Goal: Task Accomplishment & Management: Manage account settings

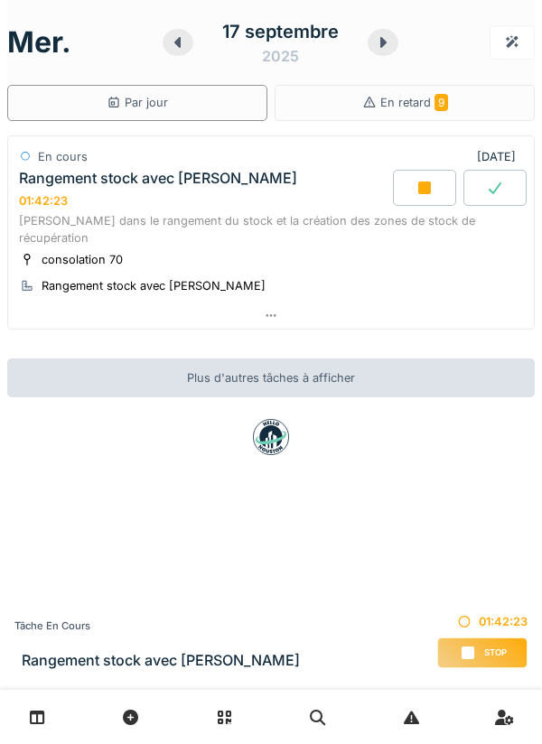
click at [374, 50] on div at bounding box center [382, 42] width 31 height 27
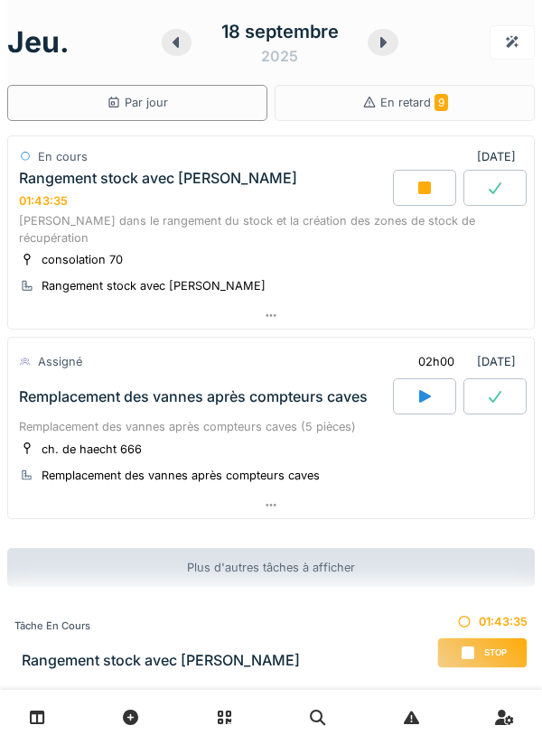
click at [179, 55] on div at bounding box center [177, 42] width 31 height 27
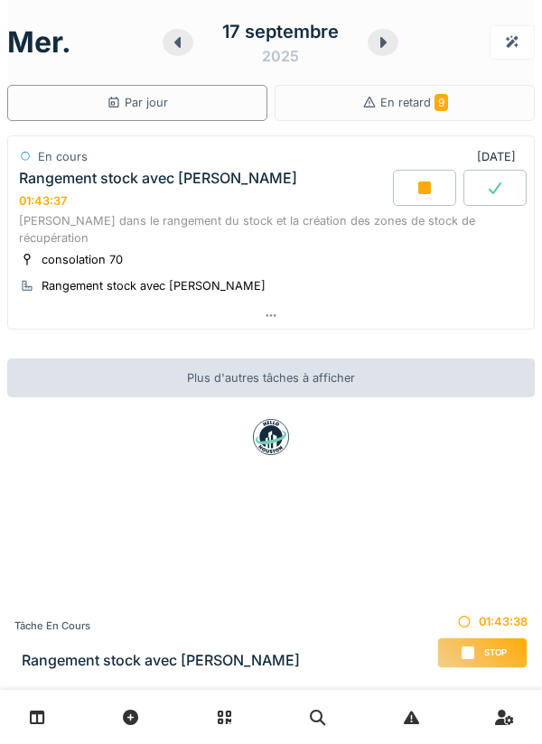
click at [371, 51] on div at bounding box center [382, 42] width 31 height 27
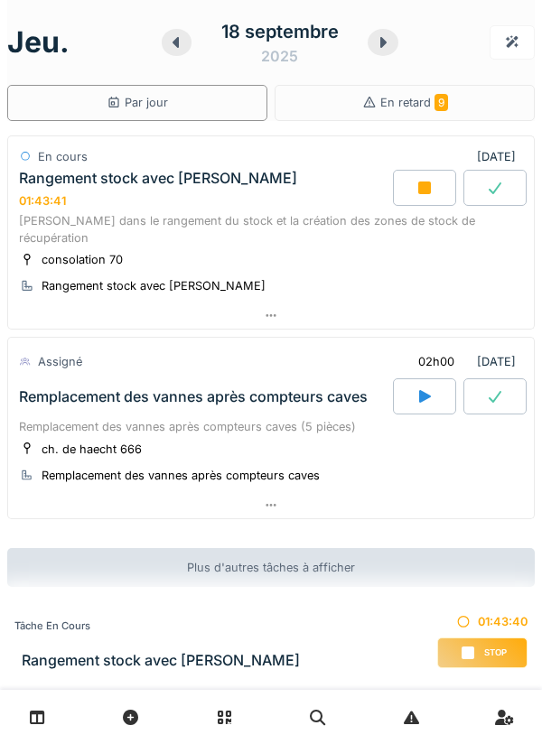
click at [400, 492] on div at bounding box center [270, 505] width 525 height 26
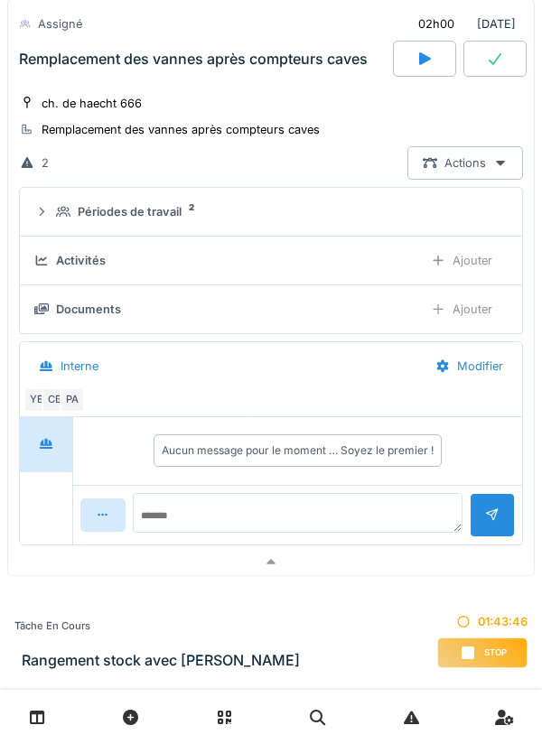
scroll to position [361, 0]
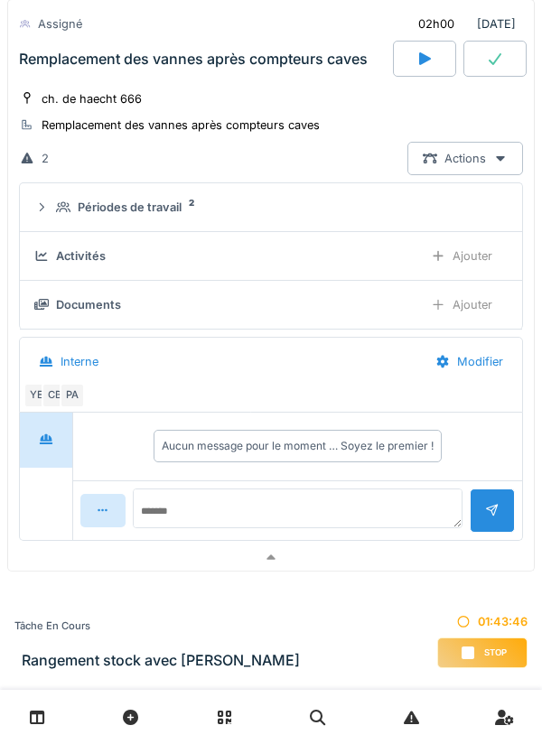
click at [407, 546] on div at bounding box center [270, 557] width 525 height 26
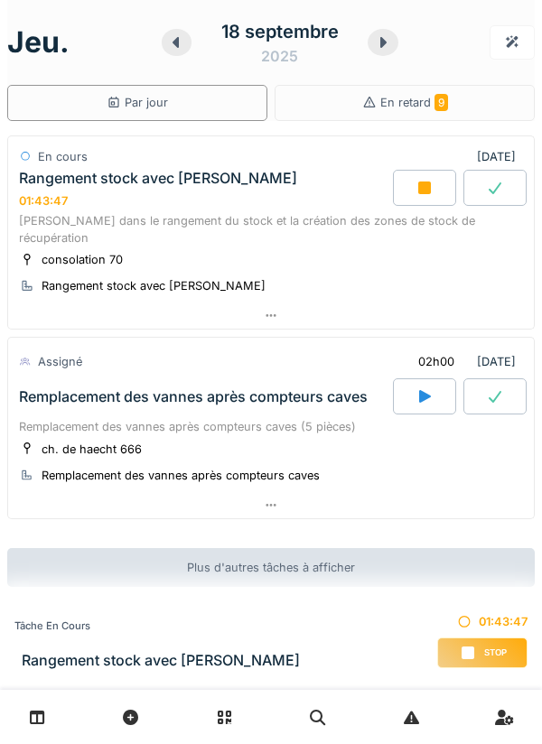
scroll to position [0, 0]
click at [448, 492] on div at bounding box center [270, 505] width 525 height 26
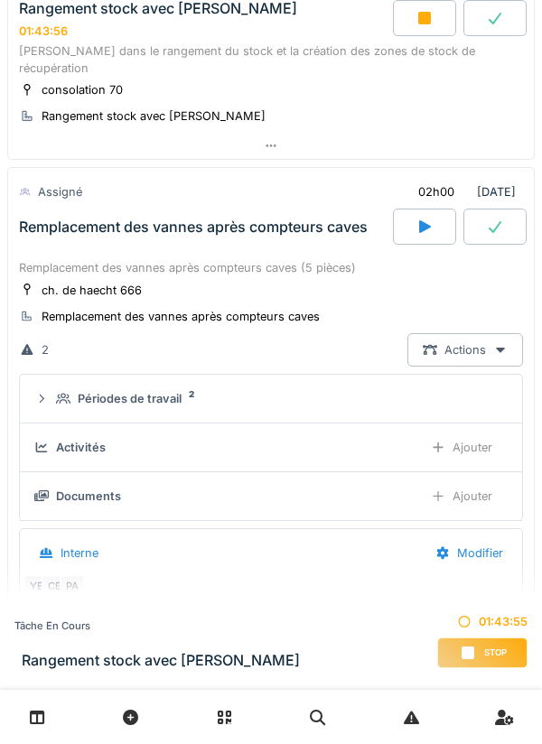
scroll to position [247, 0]
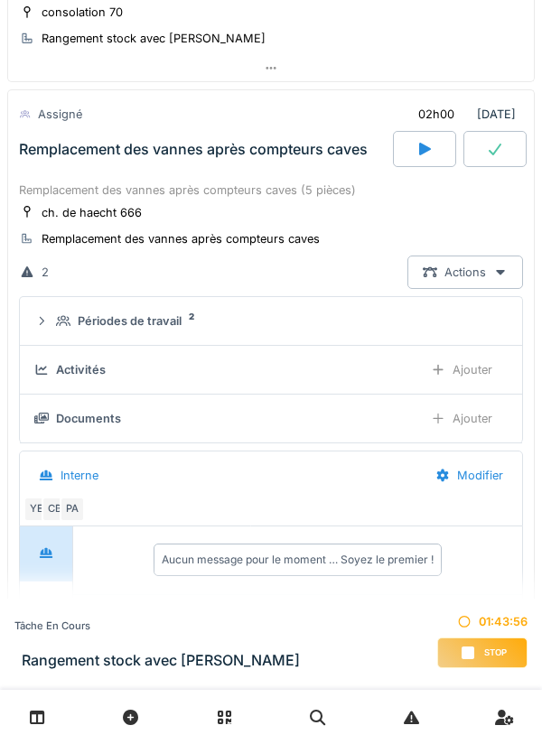
click at [443, 316] on summary "Périodes de travail 2" at bounding box center [270, 320] width 487 height 33
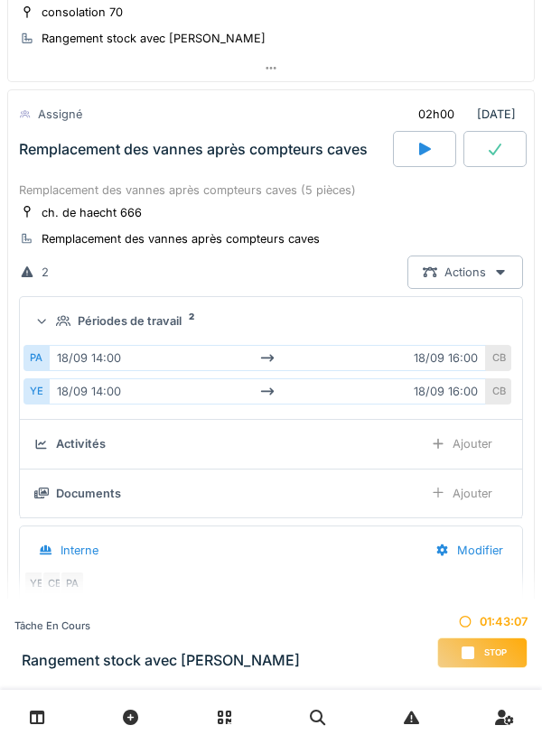
click at [445, 312] on div "Périodes de travail 2" at bounding box center [278, 320] width 444 height 17
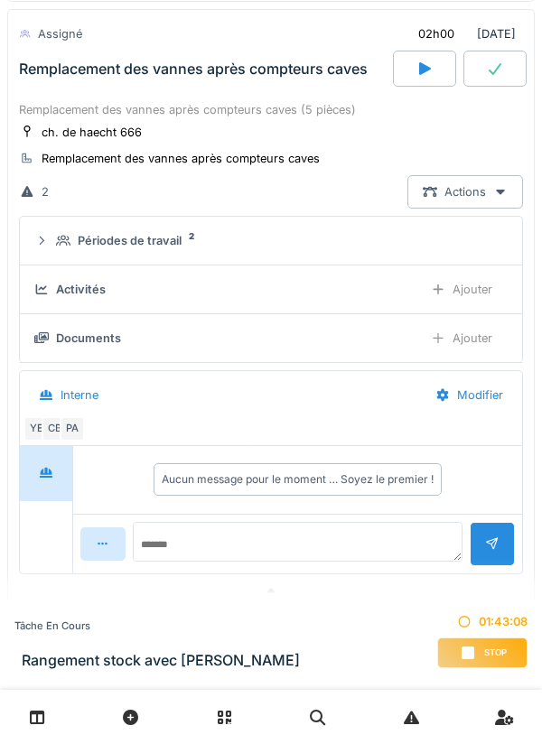
scroll to position [344, 0]
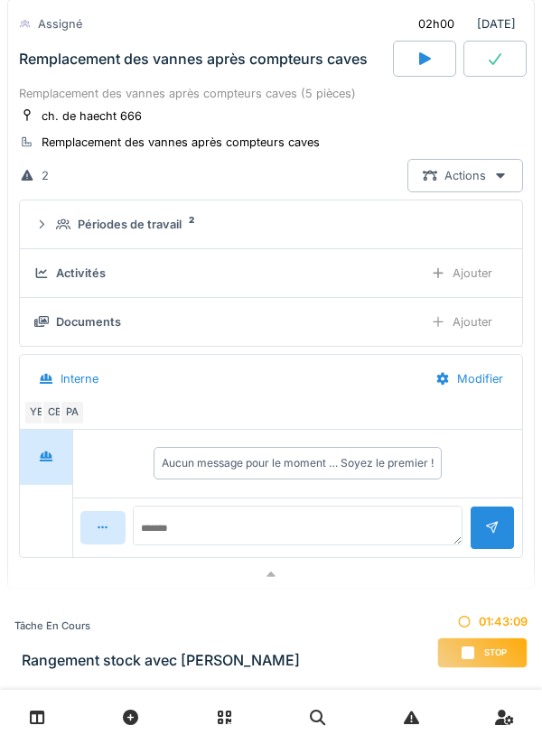
click at [369, 561] on div at bounding box center [270, 574] width 525 height 26
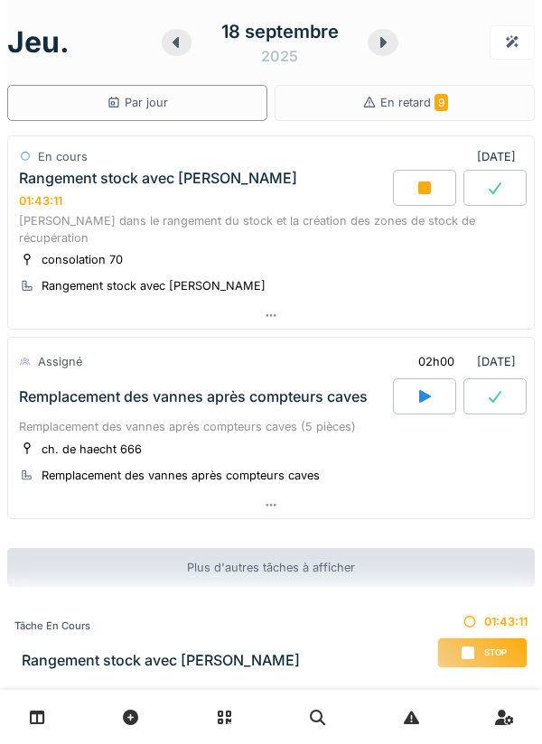
click at [377, 48] on icon at bounding box center [383, 42] width 18 height 14
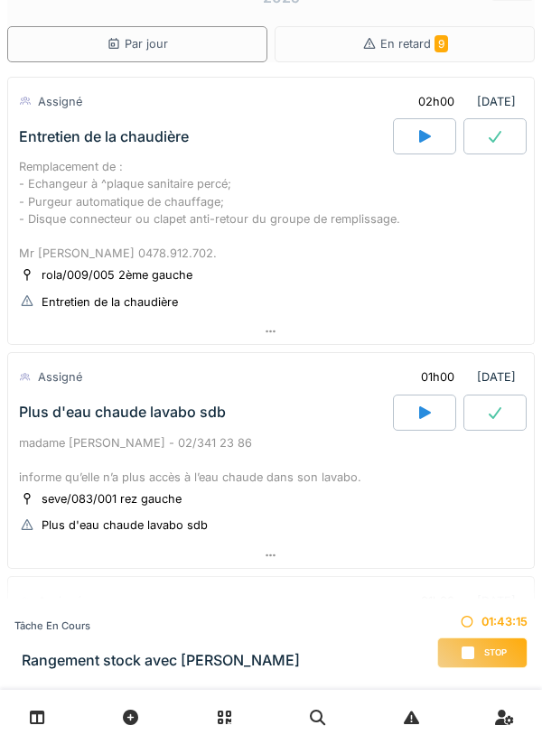
scroll to position [66, 0]
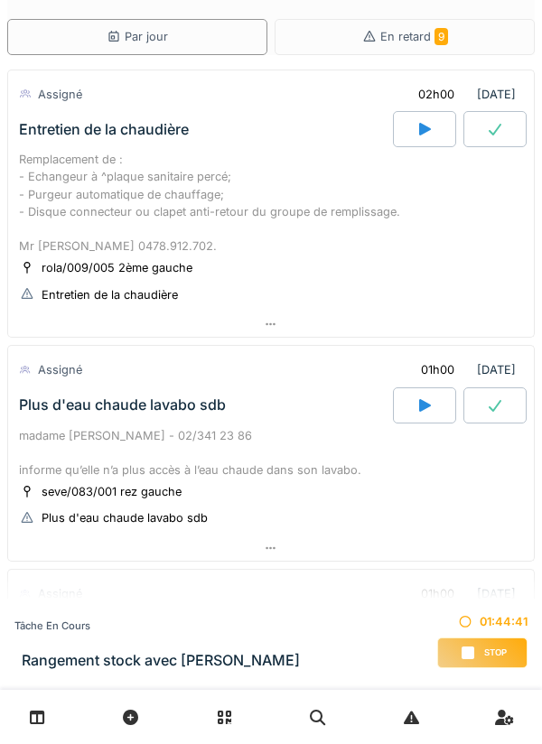
click at [469, 319] on div at bounding box center [270, 324] width 525 height 26
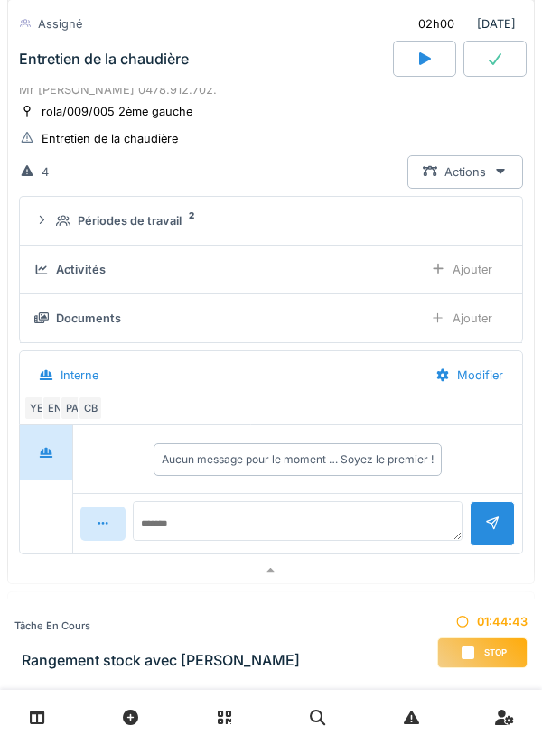
scroll to position [252, 0]
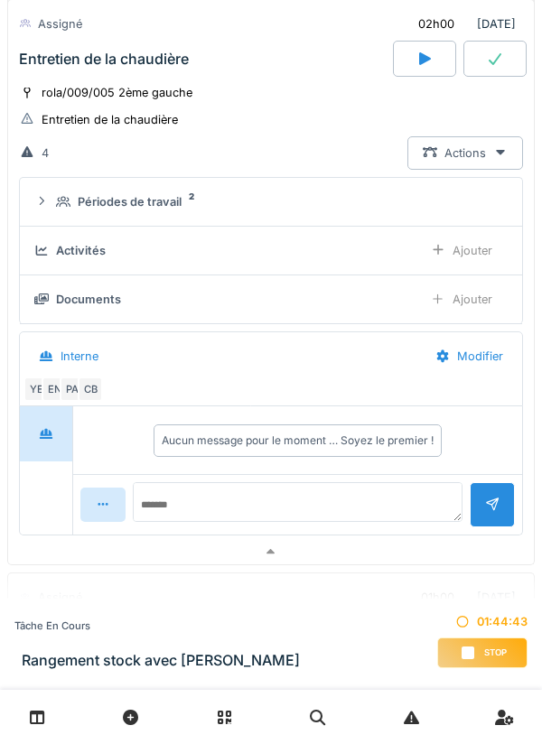
click at [398, 263] on div "Activités Ajouter" at bounding box center [270, 250] width 473 height 33
click at [373, 315] on div "Documents Ajouter" at bounding box center [270, 299] width 473 height 33
click at [394, 302] on div "Documents" at bounding box center [221, 299] width 374 height 17
click at [375, 298] on div "Documents" at bounding box center [221, 299] width 374 height 17
click at [362, 545] on div at bounding box center [270, 552] width 525 height 26
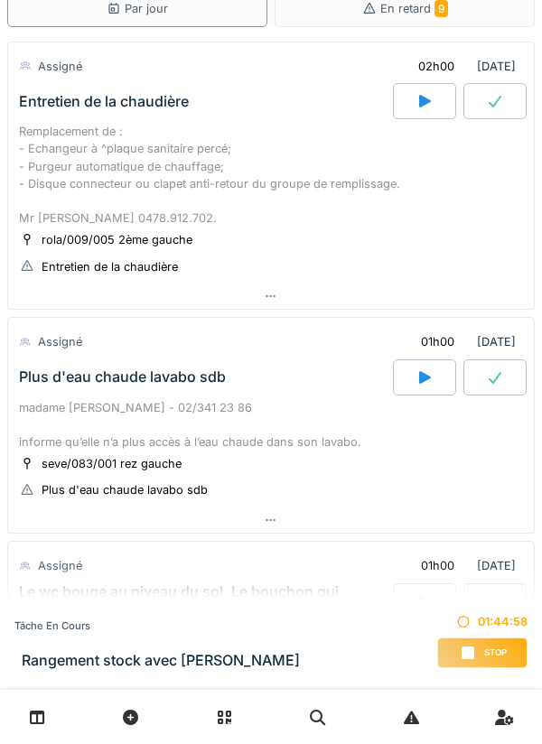
scroll to position [97, 0]
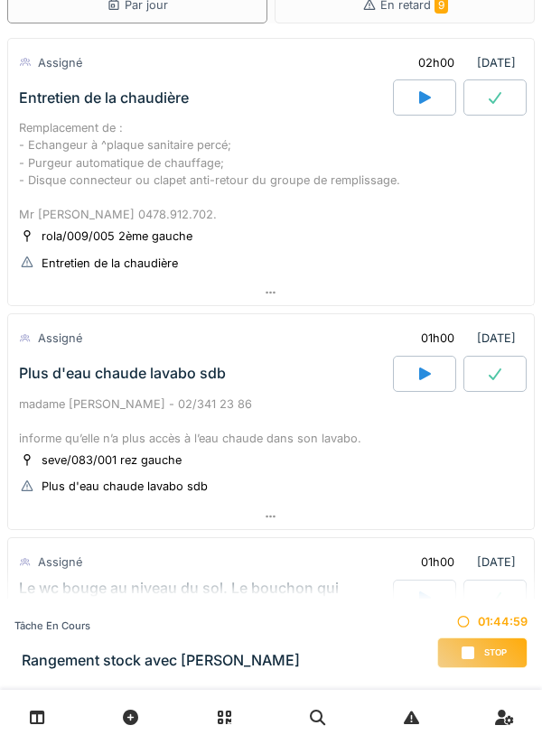
click at [478, 305] on div at bounding box center [270, 293] width 525 height 26
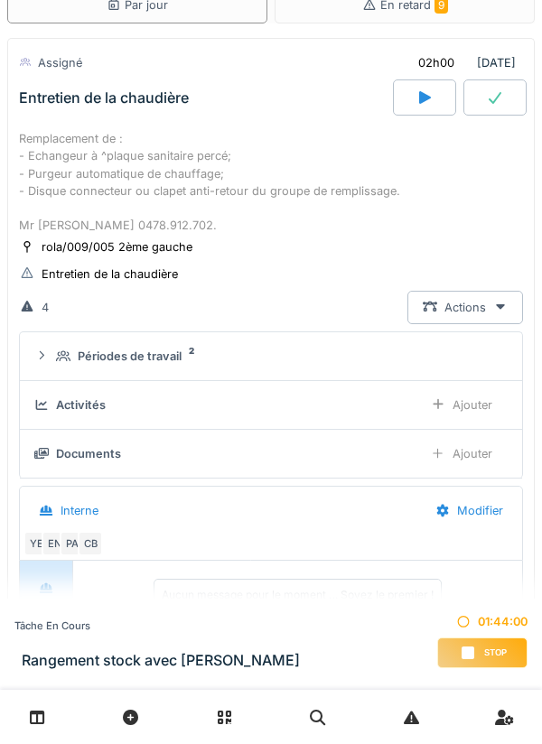
scroll to position [63, 0]
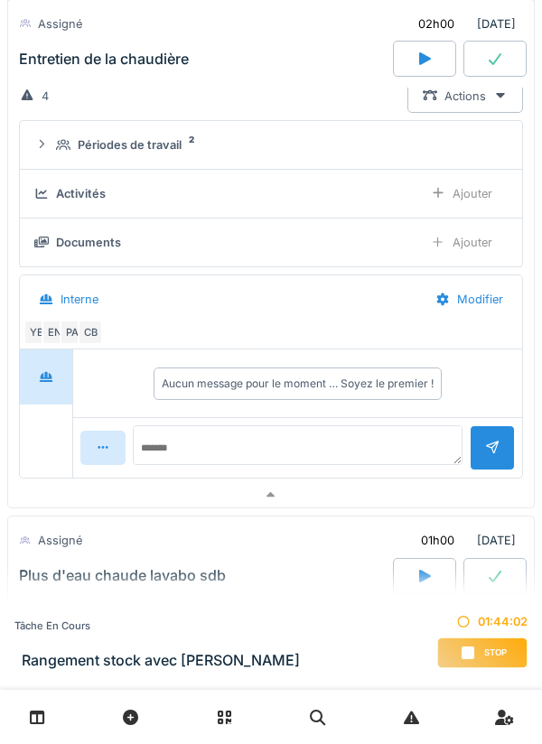
click at [221, 504] on div at bounding box center [270, 495] width 525 height 26
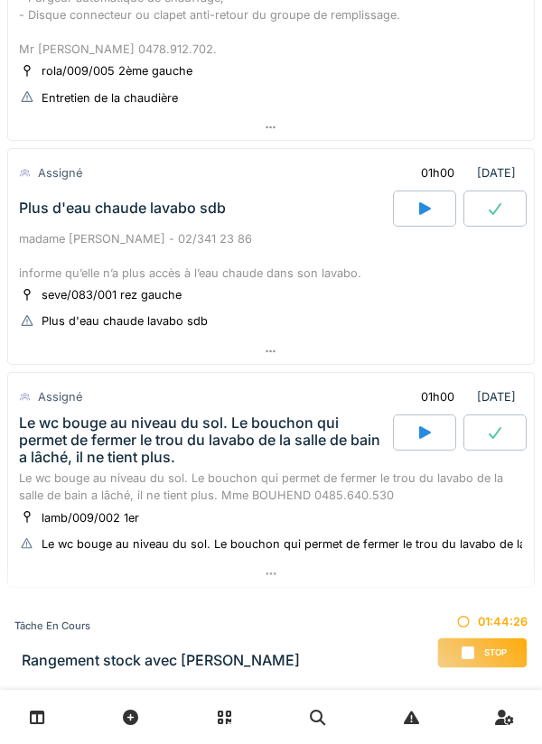
scroll to position [273, 0]
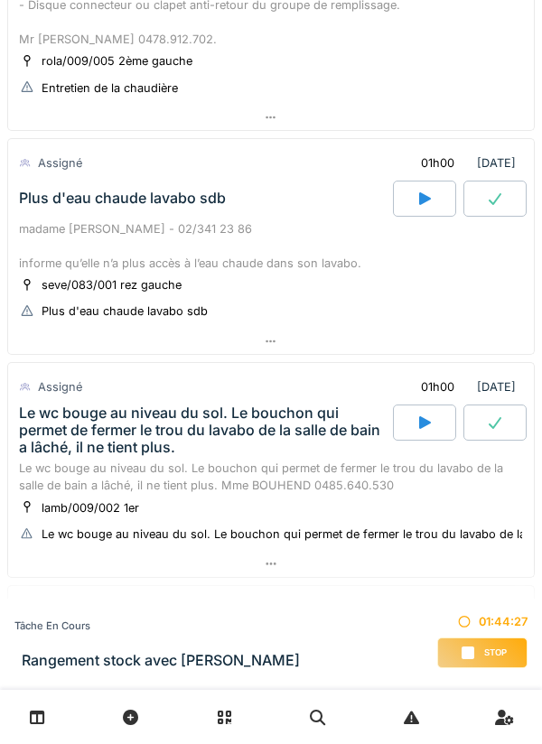
click at [478, 334] on div at bounding box center [270, 342] width 525 height 26
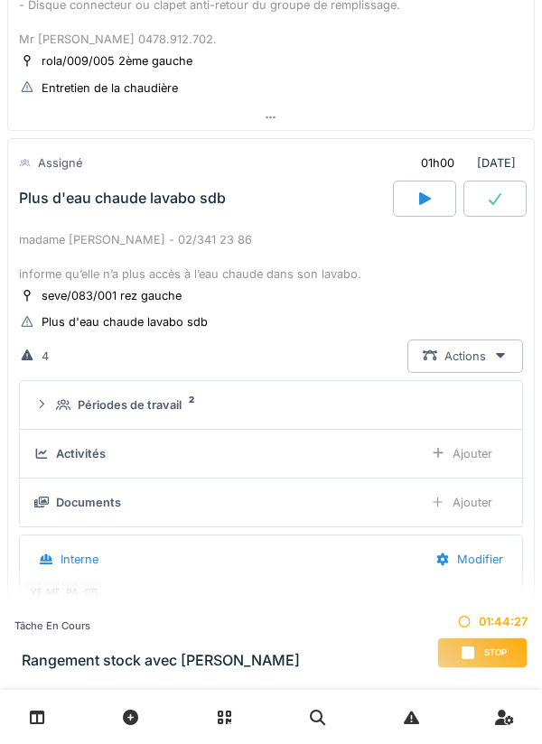
scroll to position [339, 0]
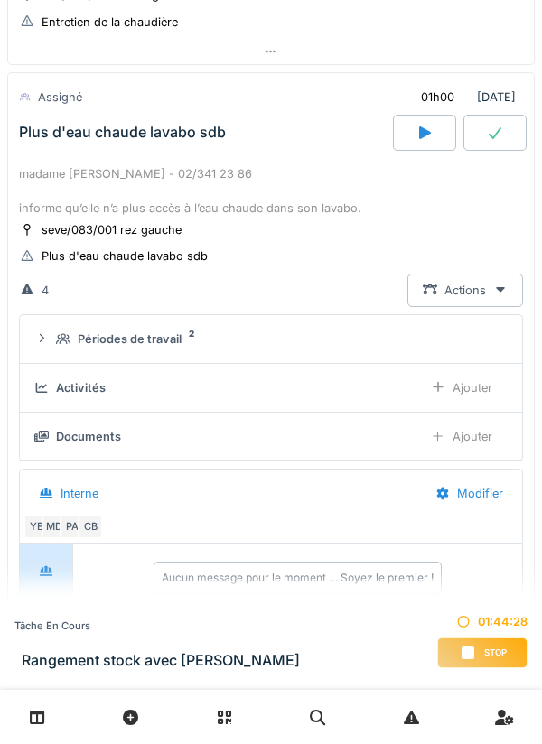
click at [421, 339] on div "Périodes de travail 2" at bounding box center [278, 338] width 444 height 17
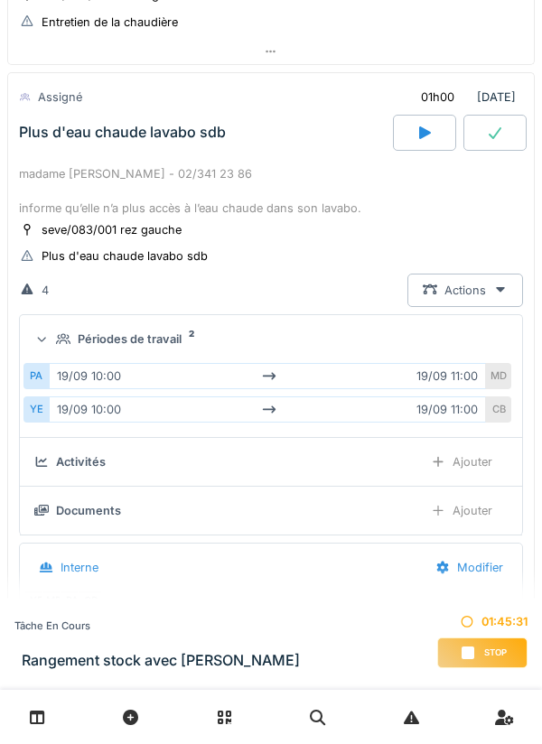
click at [455, 339] on div "Périodes de travail 2" at bounding box center [278, 338] width 444 height 17
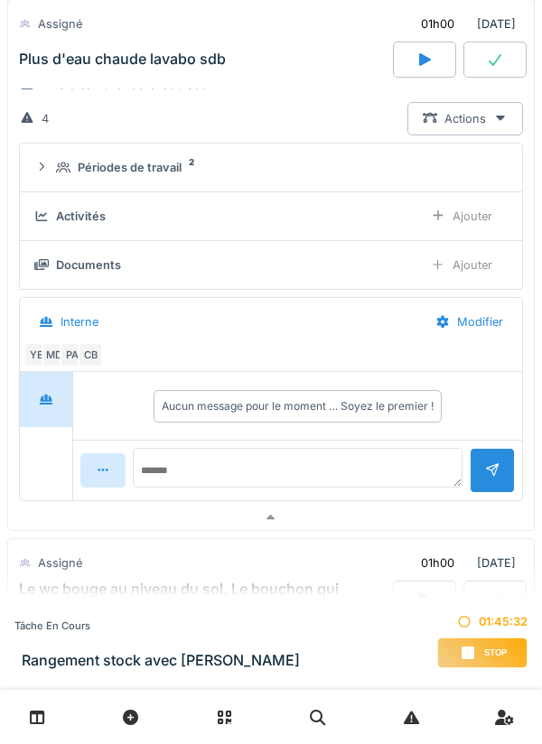
scroll to position [514, 0]
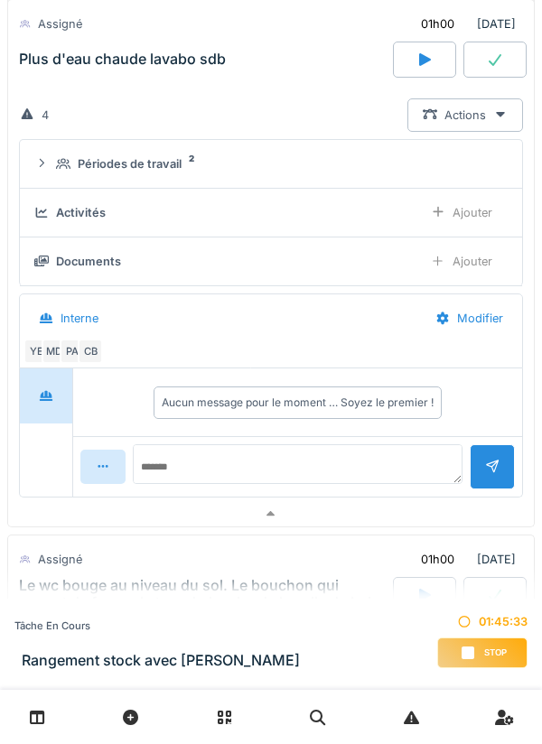
click at [396, 511] on div at bounding box center [270, 514] width 525 height 26
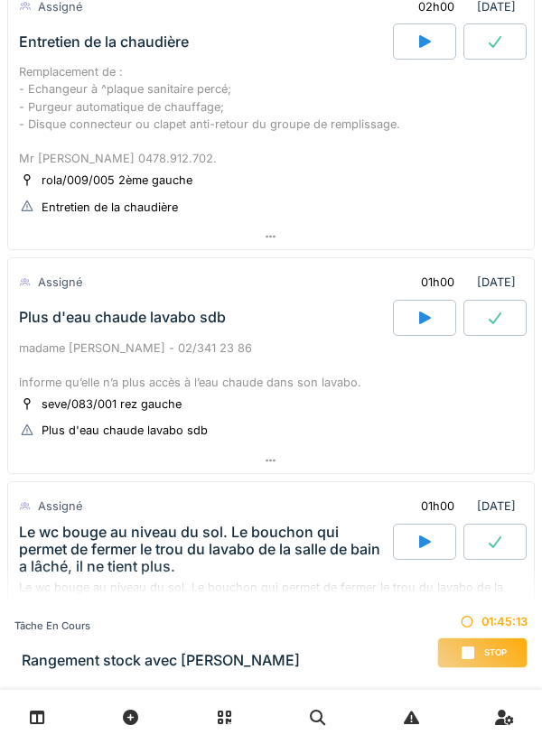
scroll to position [0, 0]
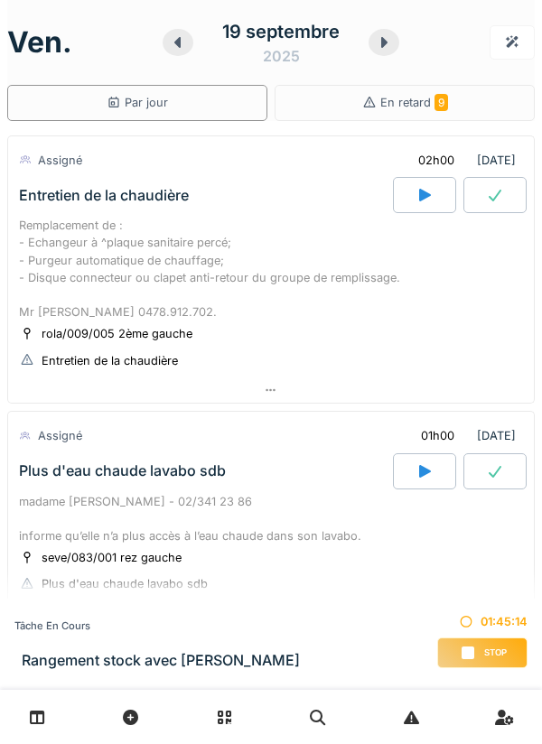
click at [394, 39] on div at bounding box center [383, 42] width 31 height 27
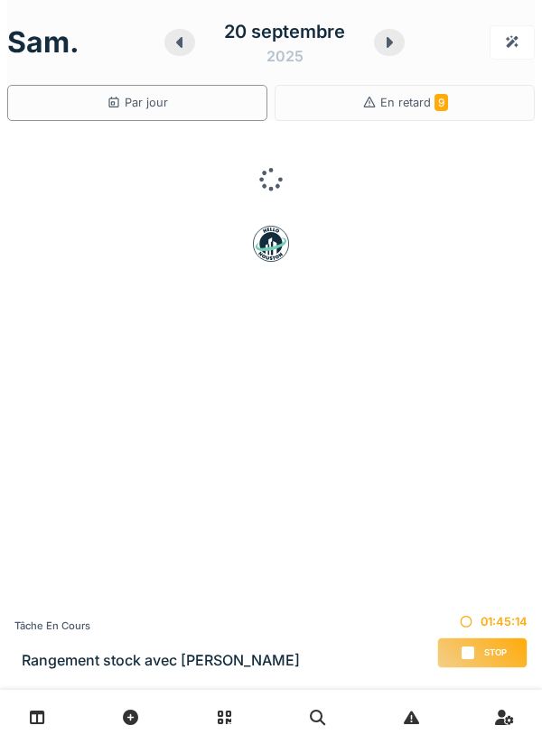
click at [393, 42] on icon at bounding box center [389, 42] width 18 height 14
click at [379, 45] on icon at bounding box center [384, 42] width 18 height 14
click at [167, 50] on div at bounding box center [175, 42] width 31 height 27
click at [173, 45] on icon at bounding box center [178, 42] width 18 height 14
click at [170, 50] on div at bounding box center [179, 42] width 31 height 27
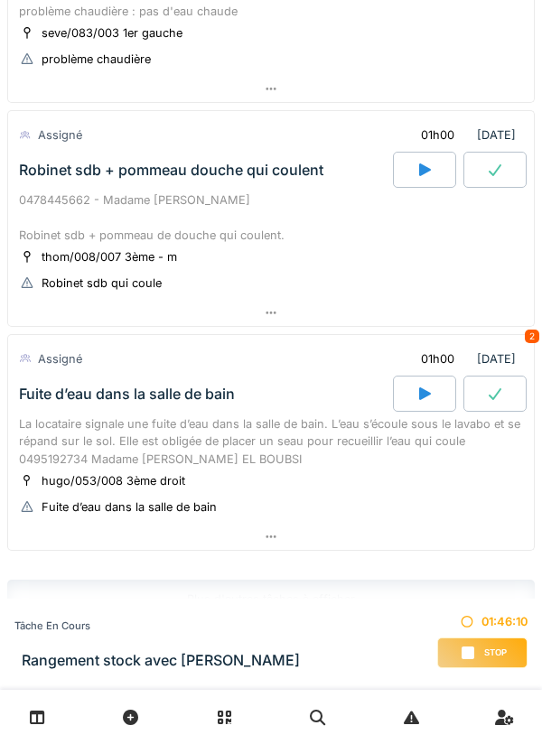
scroll to position [1003, 0]
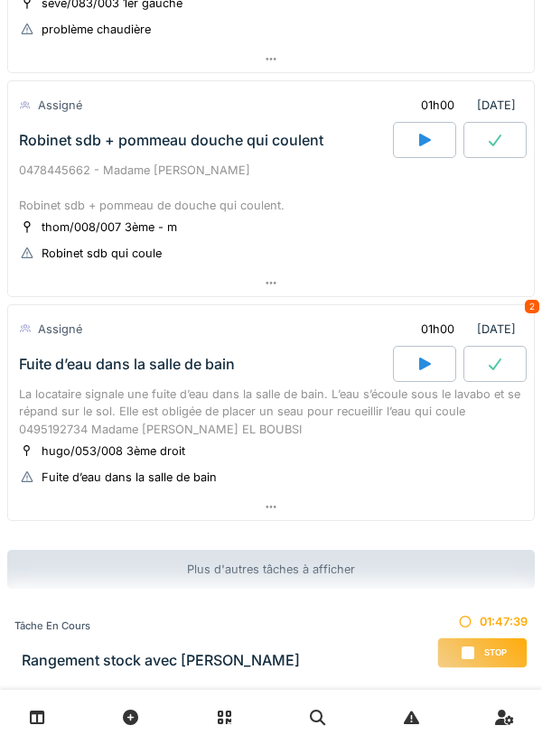
click at [420, 497] on div at bounding box center [270, 507] width 525 height 26
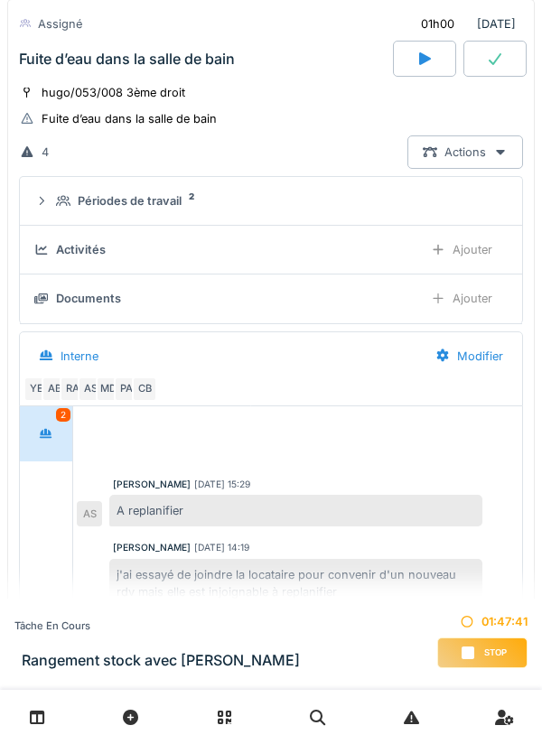
scroll to position [1575, 0]
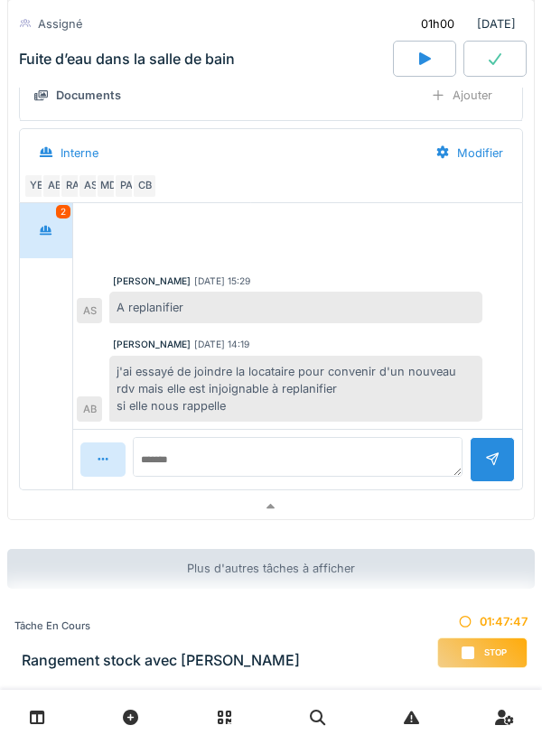
click at [412, 506] on div at bounding box center [270, 507] width 525 height 26
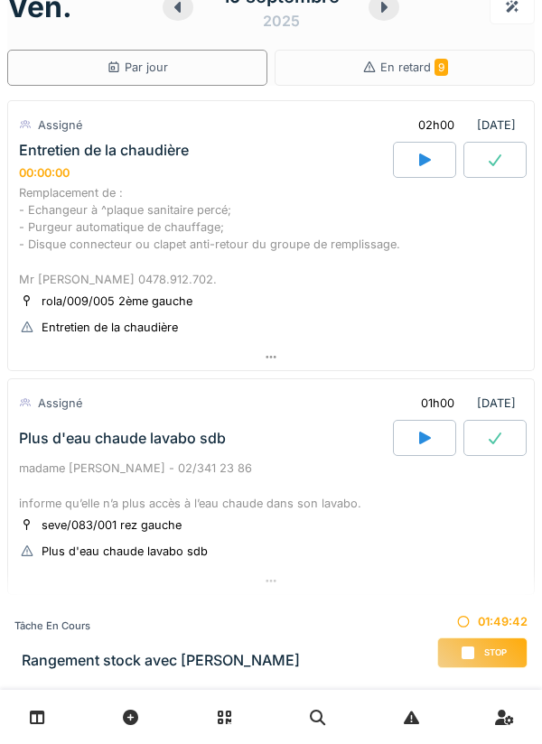
scroll to position [0, 0]
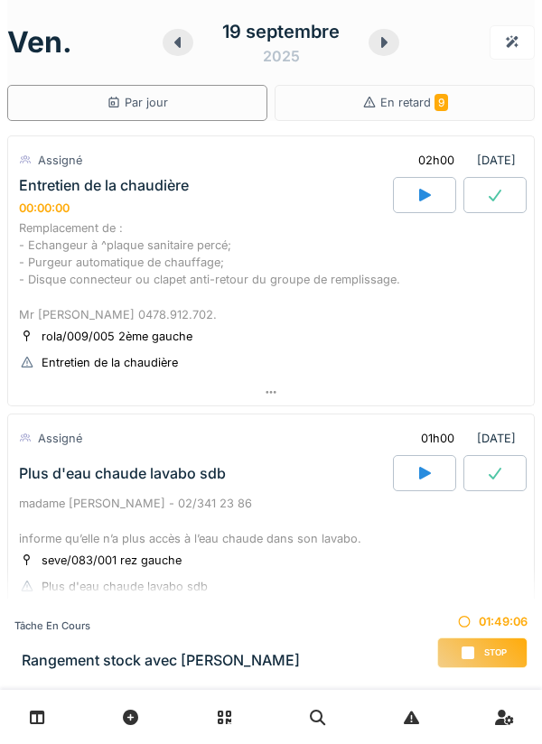
click at [471, 402] on div at bounding box center [270, 392] width 525 height 26
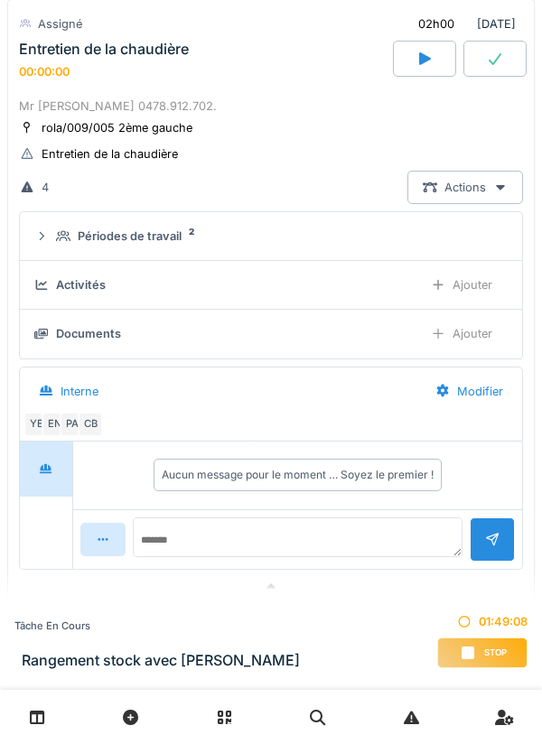
scroll to position [221, 0]
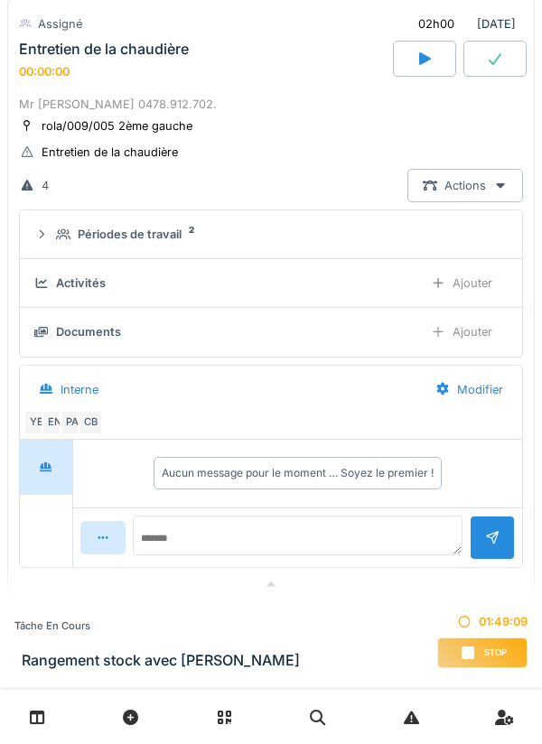
click at [353, 594] on div at bounding box center [270, 584] width 525 height 26
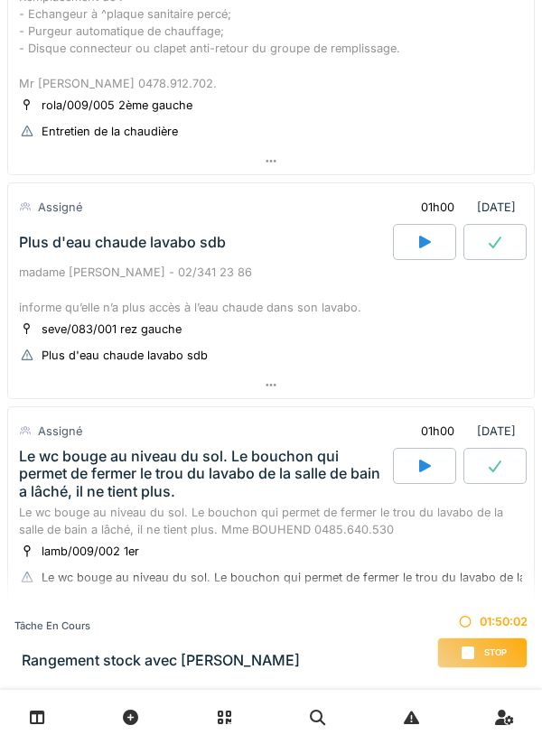
scroll to position [75, 0]
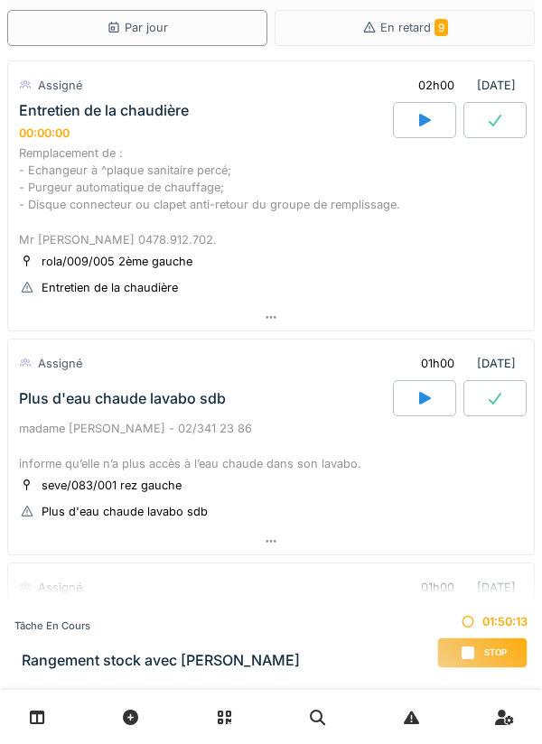
click at [422, 315] on div at bounding box center [270, 317] width 525 height 26
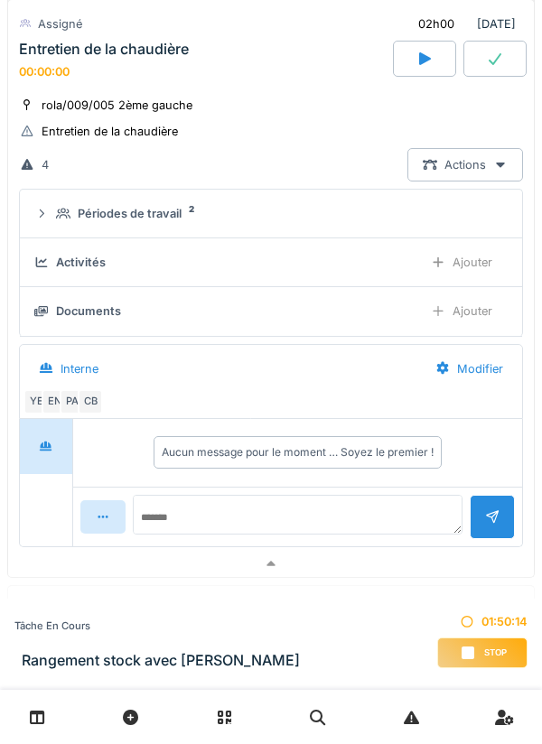
scroll to position [287, 0]
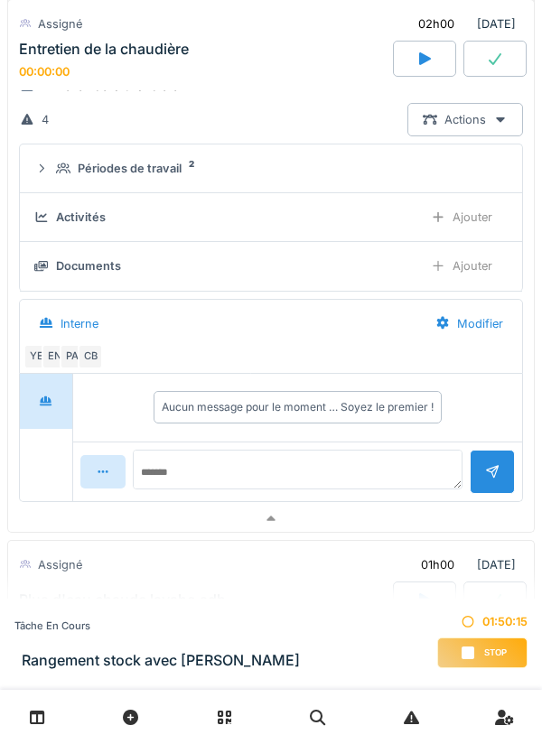
click at [56, 367] on div "EN" at bounding box center [54, 356] width 25 height 25
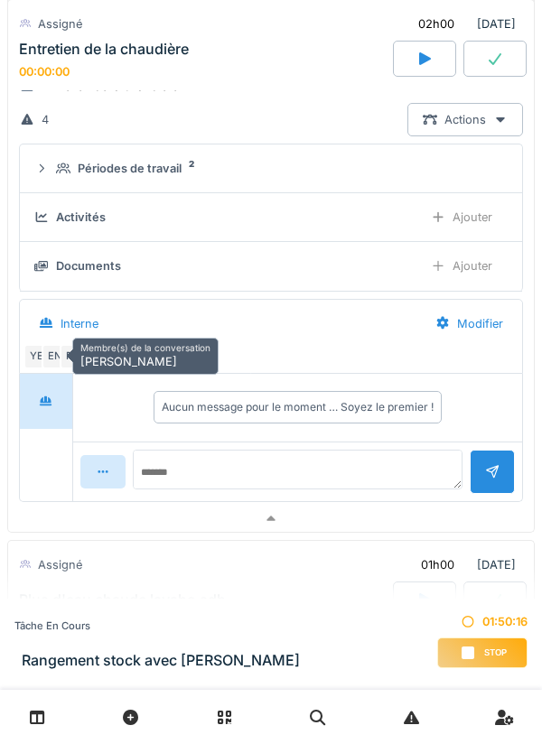
click at [205, 530] on div at bounding box center [270, 519] width 525 height 26
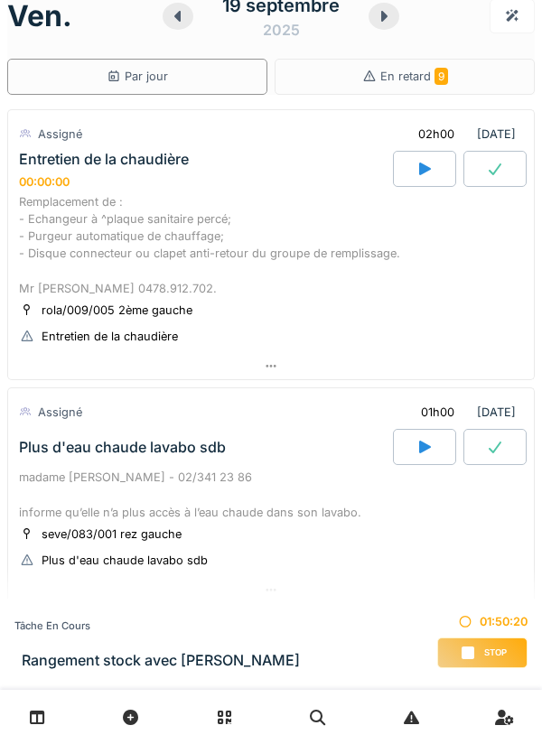
scroll to position [28, 0]
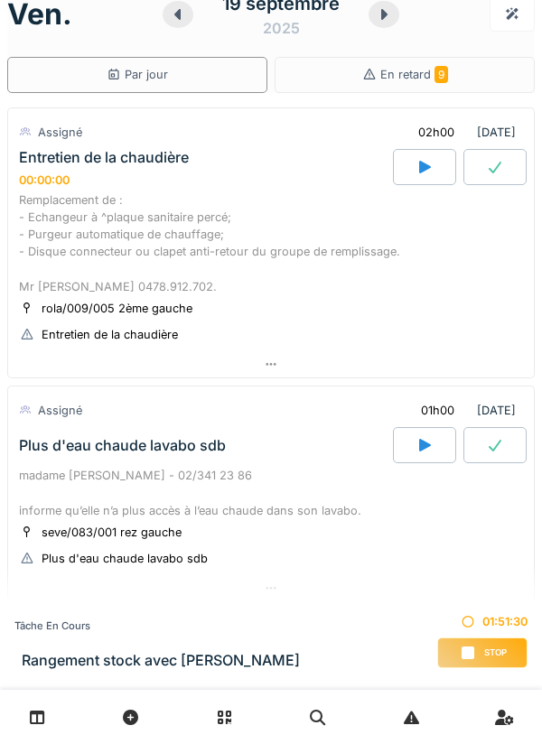
click at [61, 214] on div "Remplacement de : - Echangeur à ^plaque sanitaire percé; - Purgeur automatique …" at bounding box center [271, 243] width 504 height 104
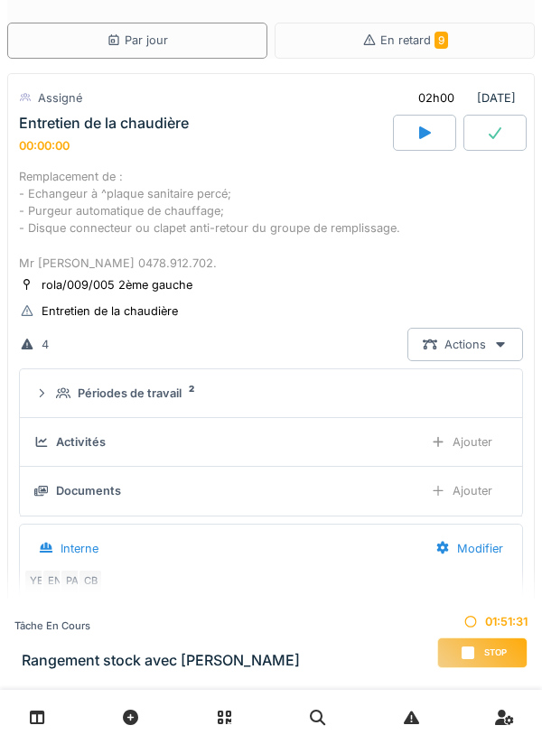
scroll to position [63, 0]
click at [165, 376] on summary "Périodes de travail 2" at bounding box center [270, 392] width 487 height 33
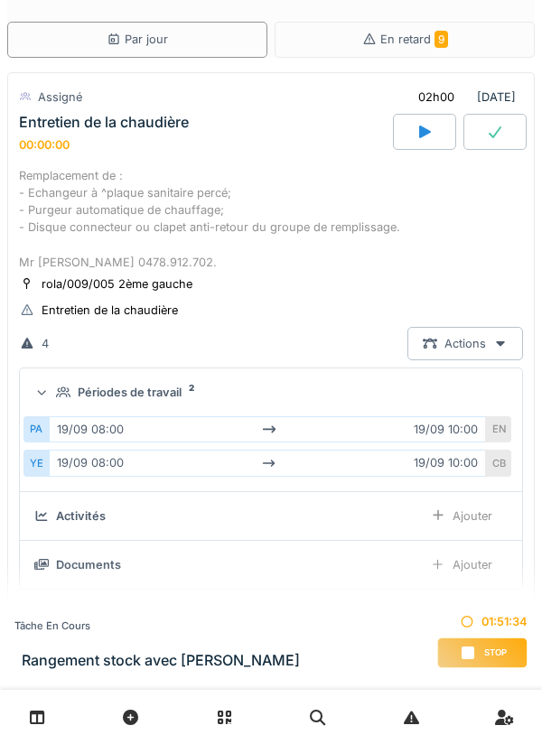
click at [136, 383] on summary "Périodes de travail 2" at bounding box center [270, 392] width 487 height 33
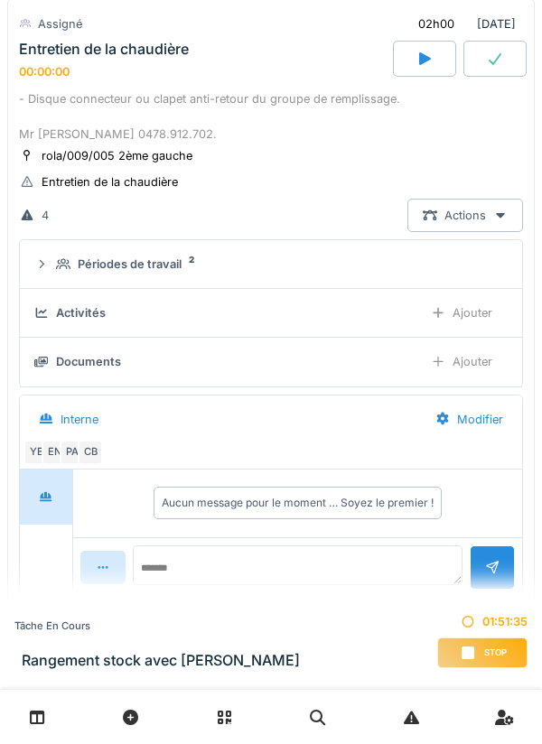
scroll to position [202, 0]
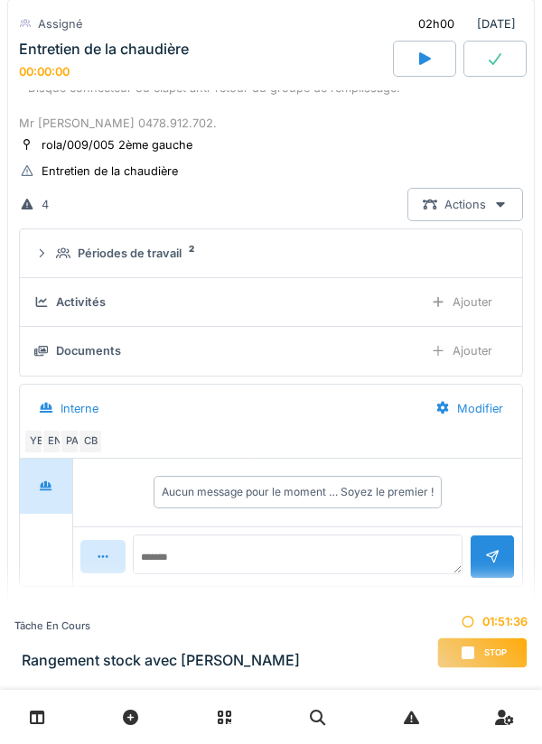
click at [69, 339] on div "Documents Ajouter" at bounding box center [270, 350] width 473 height 33
click at [373, 365] on div "Documents Ajouter" at bounding box center [270, 350] width 473 height 33
click at [374, 348] on div "Documents" at bounding box center [221, 350] width 374 height 17
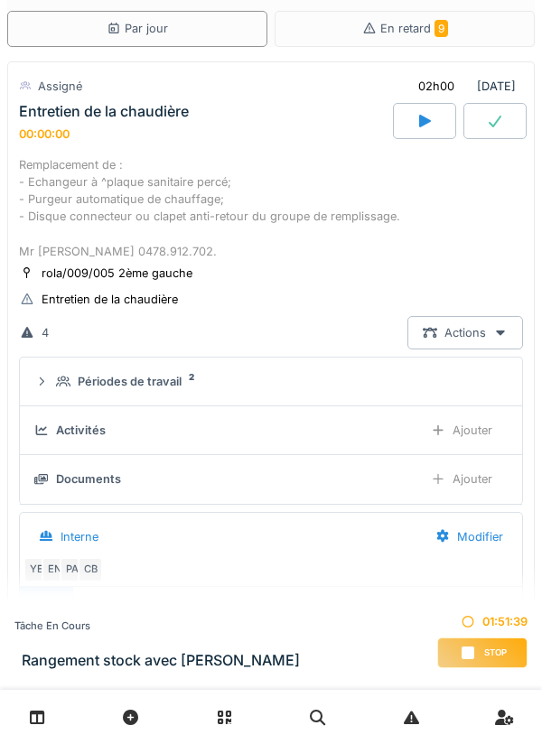
scroll to position [0, 0]
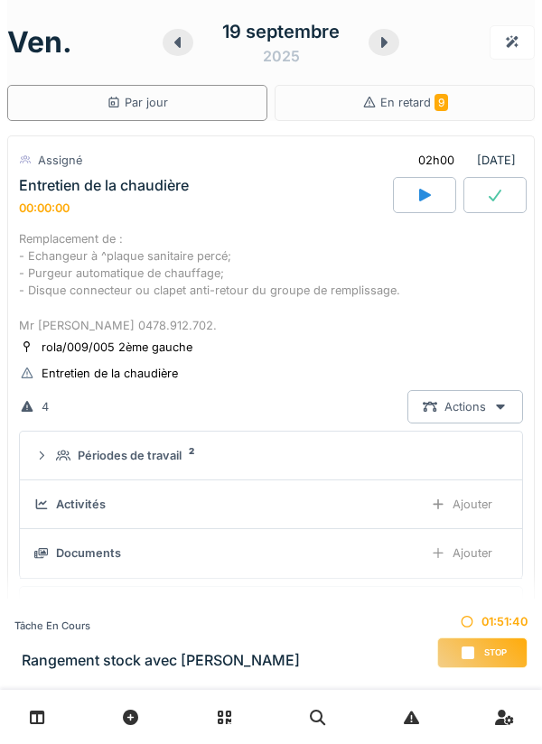
click at [99, 183] on div "Entretien de la chaudière" at bounding box center [104, 185] width 170 height 17
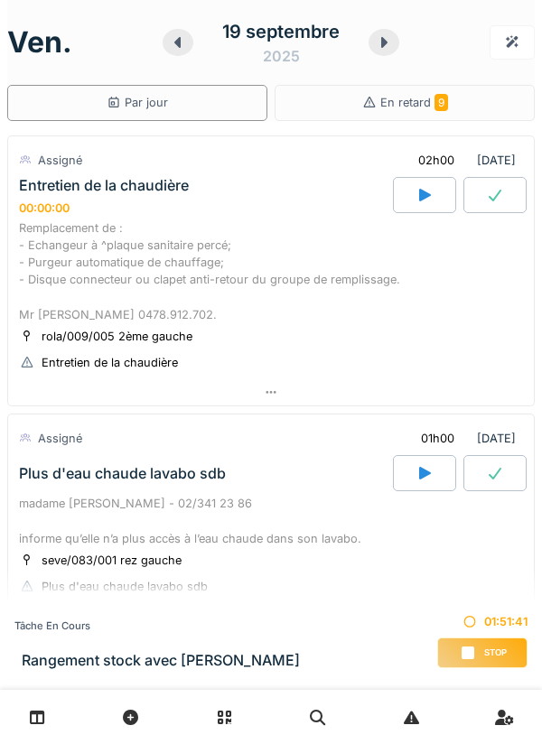
click at [169, 183] on div "Entretien de la chaudière" at bounding box center [104, 185] width 170 height 17
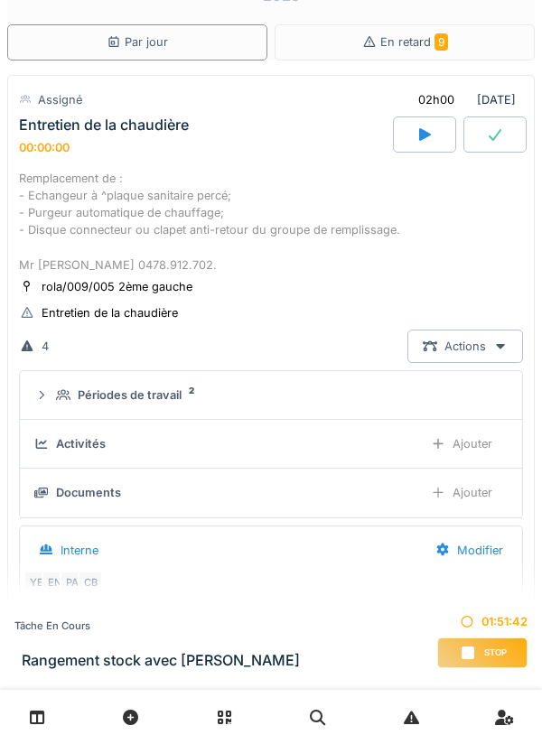
scroll to position [63, 0]
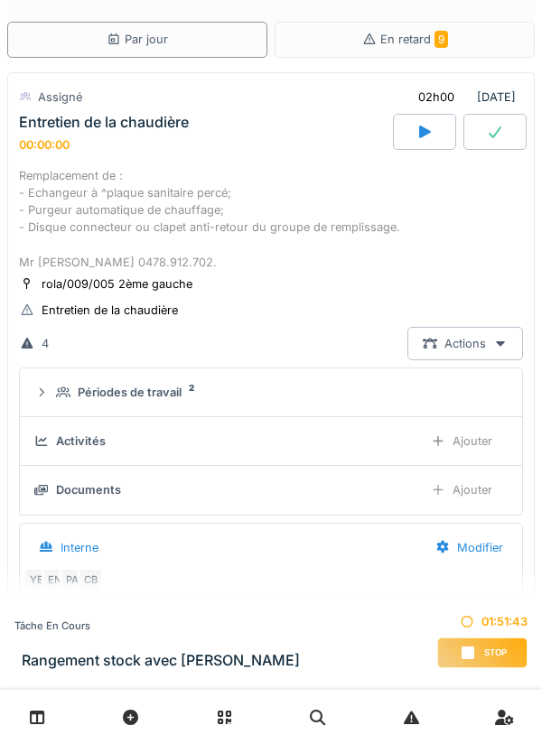
click at [506, 334] on div "Actions" at bounding box center [465, 343] width 116 height 33
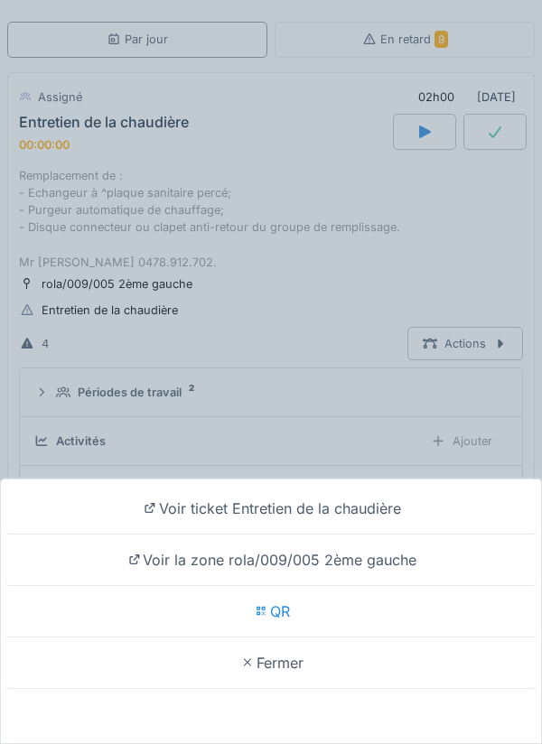
click at [405, 664] on div "Fermer" at bounding box center [271, 662] width 533 height 51
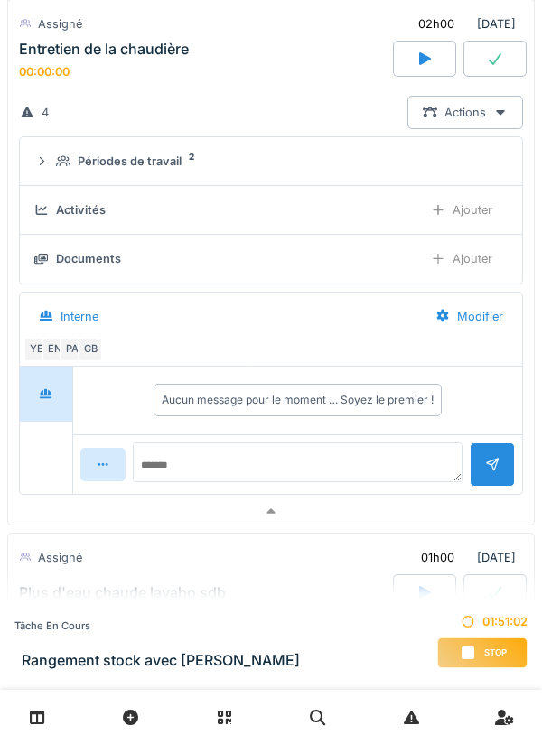
click at [378, 512] on div at bounding box center [270, 511] width 525 height 26
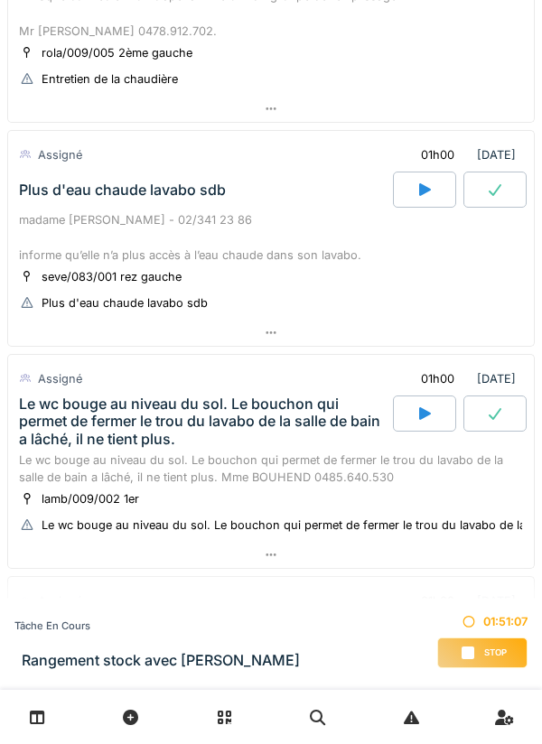
scroll to position [0, 0]
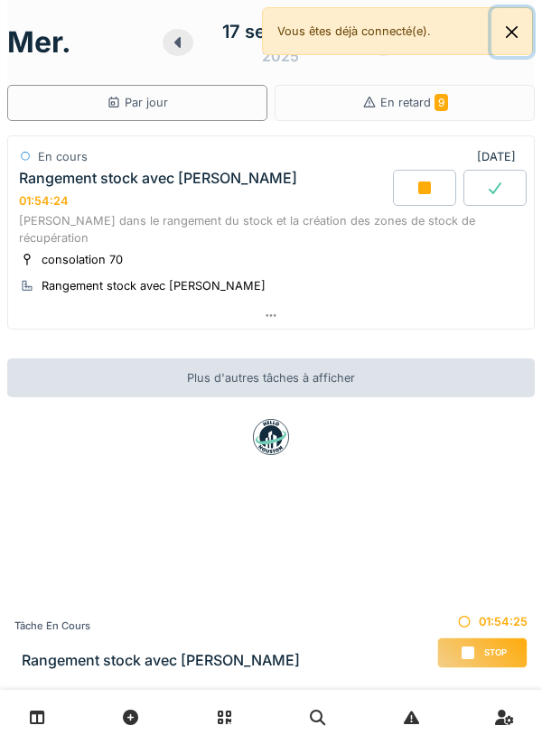
click at [521, 33] on button "Close" at bounding box center [511, 32] width 41 height 48
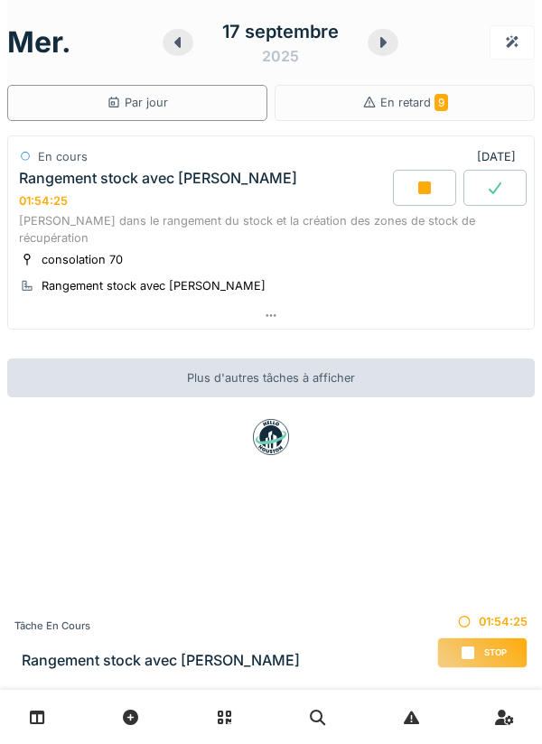
click at [393, 50] on div at bounding box center [382, 42] width 31 height 27
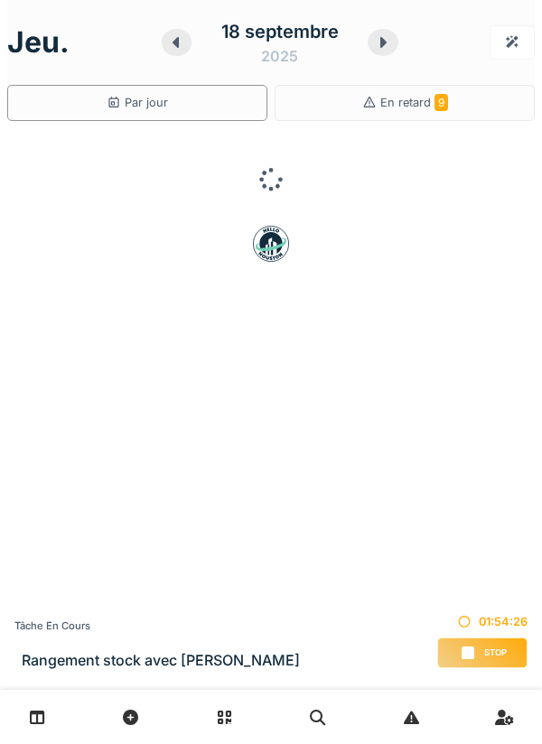
click at [382, 46] on icon at bounding box center [383, 42] width 6 height 11
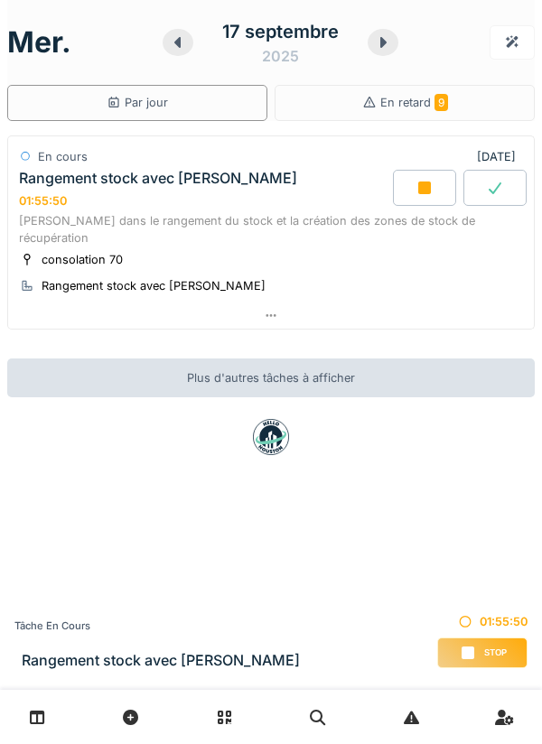
click at [380, 46] on icon at bounding box center [383, 42] width 6 height 11
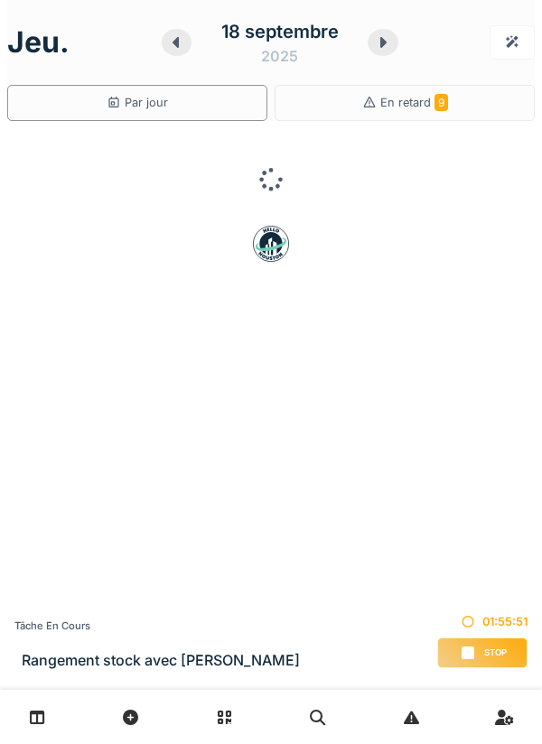
click at [394, 45] on div at bounding box center [382, 42] width 31 height 27
